Goal: Transaction & Acquisition: Subscribe to service/newsletter

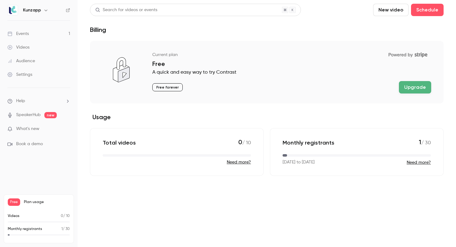
click at [44, 74] on link "Settings" at bounding box center [38, 75] width 77 height 14
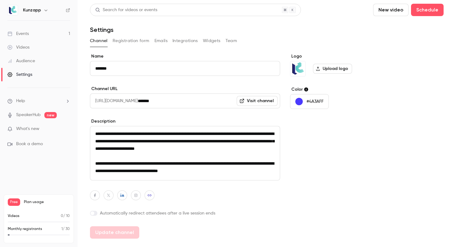
click at [38, 13] on h6 "Kunzapp" at bounding box center [32, 10] width 18 height 6
click at [43, 9] on button "button" at bounding box center [45, 10] width 7 height 7
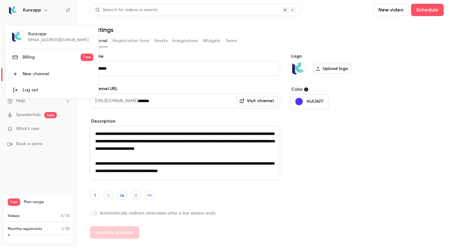
click at [43, 56] on div "Billing" at bounding box center [52, 57] width 58 height 6
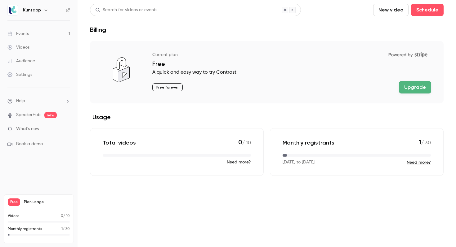
click at [412, 88] on button "Upgrade" at bounding box center [415, 87] width 32 height 12
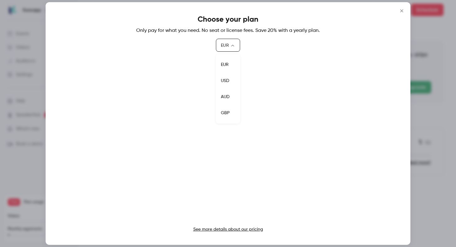
click at [234, 44] on body "Kunzapp Events 1 Videos Audience Settings Help SpeakerHub new What's new Book a…" at bounding box center [228, 123] width 456 height 247
click at [228, 82] on li "USD" at bounding box center [228, 81] width 24 height 16
type input "***"
